Goal: Task Accomplishment & Management: Manage account settings

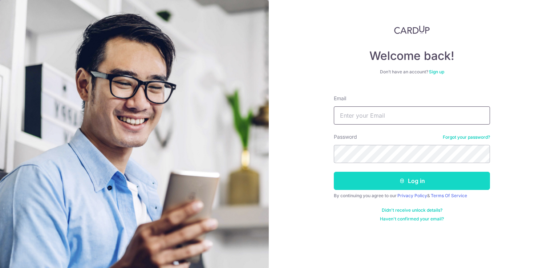
type input "[EMAIL_ADDRESS][DOMAIN_NAME]"
click at [440, 178] on button "Log in" at bounding box center [412, 181] width 156 height 18
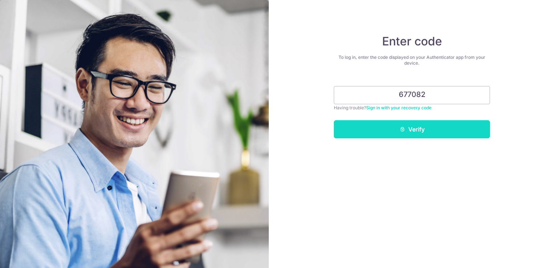
type input "677082"
click at [415, 123] on button "Verify" at bounding box center [412, 129] width 156 height 18
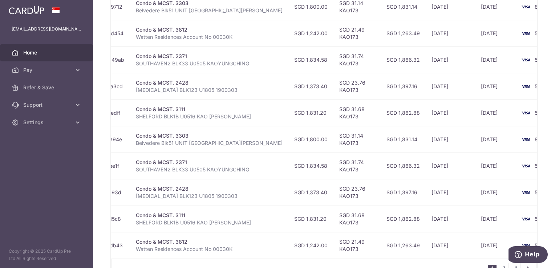
scroll to position [186, 0]
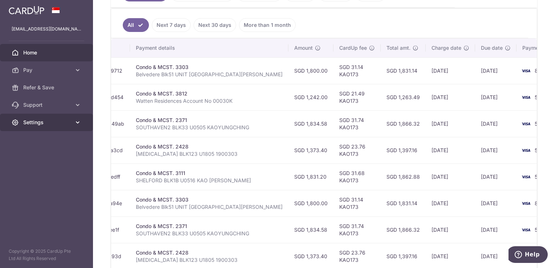
click at [27, 124] on span "Settings" at bounding box center [47, 122] width 48 height 7
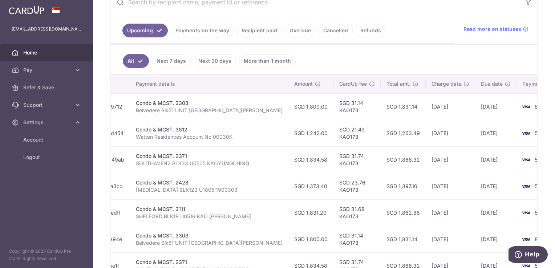
scroll to position [150, 0]
click at [49, 158] on span "Logout" at bounding box center [47, 157] width 48 height 7
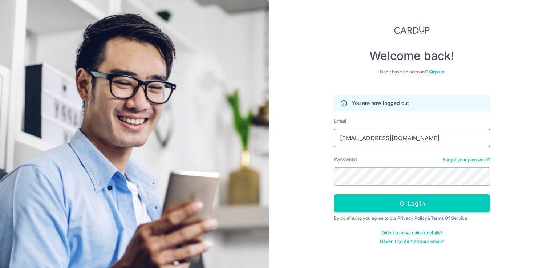
click at [406, 134] on input "[EMAIL_ADDRESS][DOMAIN_NAME]" at bounding box center [412, 138] width 156 height 18
type input "[EMAIL_ADDRESS][DOMAIN_NAME]"
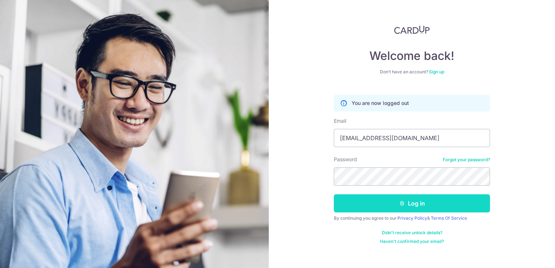
click at [399, 206] on button "Log in" at bounding box center [412, 203] width 156 height 18
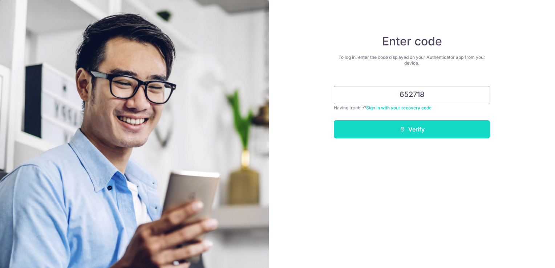
type input "652718"
click at [422, 127] on button "Verify" at bounding box center [412, 129] width 156 height 18
